Goal: Find specific page/section: Find specific page/section

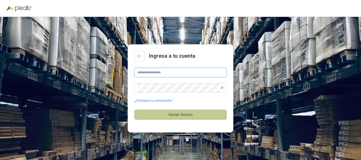
type input "**********"
click at [188, 118] on button "Iniciar Sesión" at bounding box center [180, 115] width 93 height 10
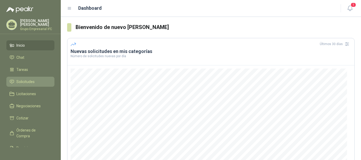
click at [30, 82] on span "Solicitudes" at bounding box center [25, 82] width 18 height 6
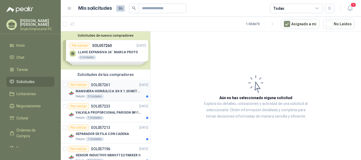
click at [99, 91] on p "MANGUERA HIDRÁULICA 3/4 X 1.20 METROS DE LONGITUD HR-HR-ACOPLADA" at bounding box center [109, 91] width 66 height 5
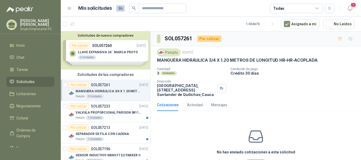
click at [111, 54] on div "Solicitudes de nuevos compradores Por cotizar SOL057260 25/09/25 LLAVE EXPANSIV…" at bounding box center [106, 50] width 90 height 38
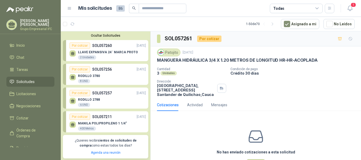
click at [113, 53] on p "LLAVE EXPANSIVA 24¨ MARCA PROTO" at bounding box center [108, 52] width 60 height 4
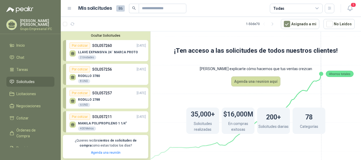
click at [122, 45] on div "Por cotizar SOL057260 25/09/25" at bounding box center [108, 46] width 76 height 6
click at [83, 36] on button "Ocultar Solicitudes" at bounding box center [105, 36] width 85 height 4
